Goal: Check status: Check status

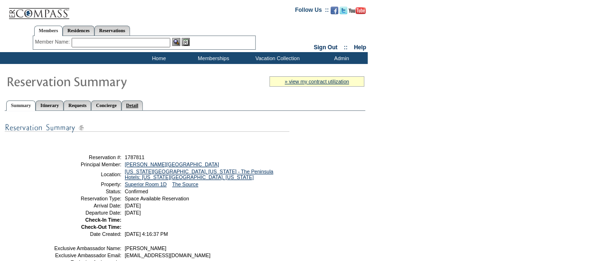
click at [143, 104] on link "Detail" at bounding box center [132, 105] width 22 height 10
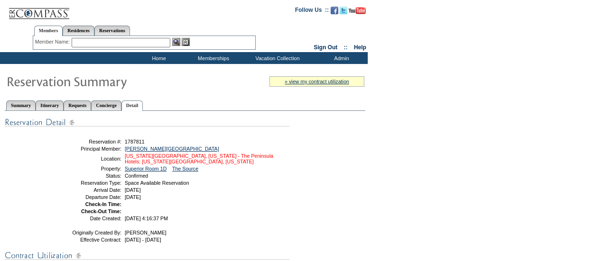
drag, startPoint x: 227, startPoint y: 213, endPoint x: 209, endPoint y: 157, distance: 58.5
click at [227, 212] on td at bounding box center [205, 212] width 165 height 6
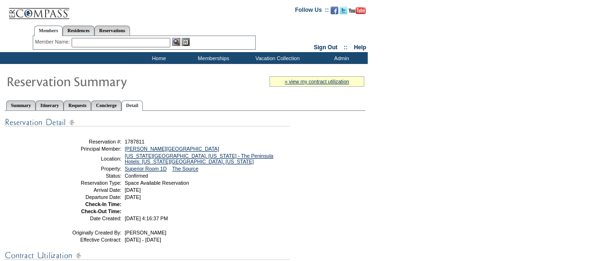
click at [137, 36] on div "Members Residences Reservations" at bounding box center [144, 28] width 223 height 15
click at [124, 30] on link "Reservations" at bounding box center [112, 31] width 36 height 10
click at [87, 42] on input "text" at bounding box center [90, 42] width 42 height 9
paste input "1787804"
type input "1787804"
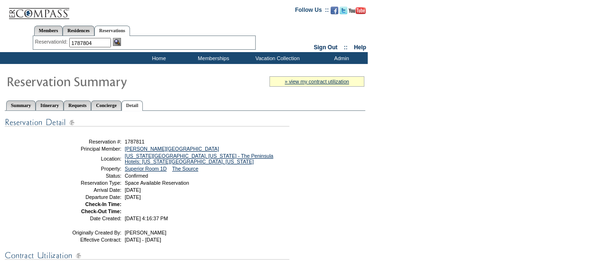
click at [119, 39] on img at bounding box center [117, 42] width 8 height 8
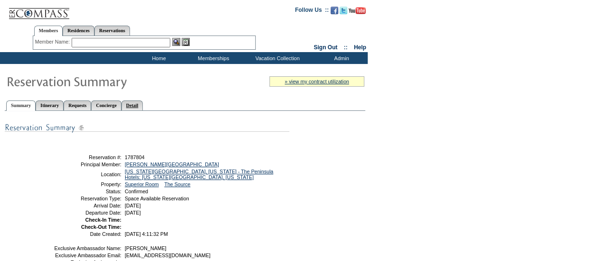
click at [143, 102] on link "Detail" at bounding box center [132, 105] width 22 height 10
